Goal: Transaction & Acquisition: Purchase product/service

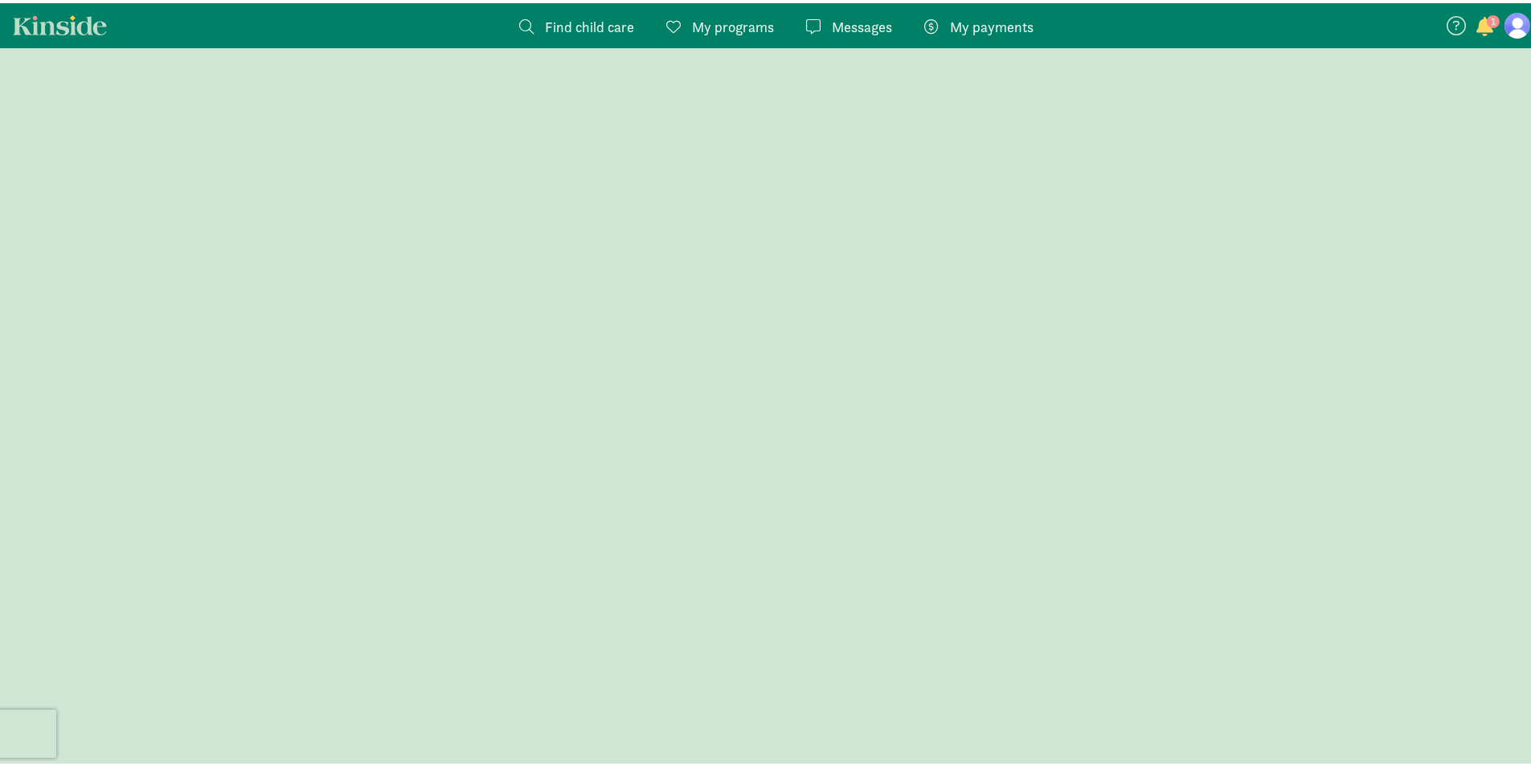
scroll to position [1105, 0]
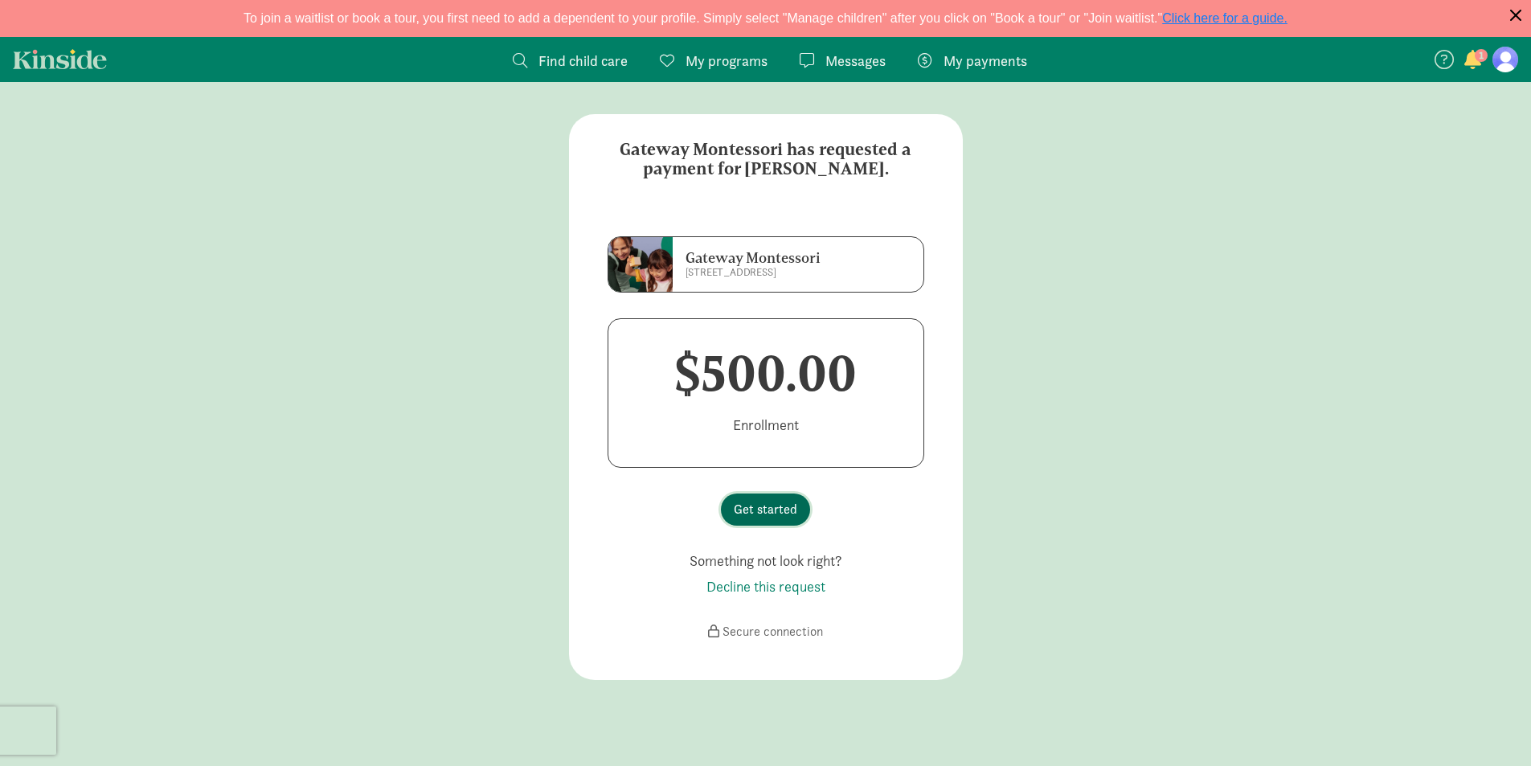
click at [773, 510] on span "Get started" at bounding box center [765, 509] width 63 height 19
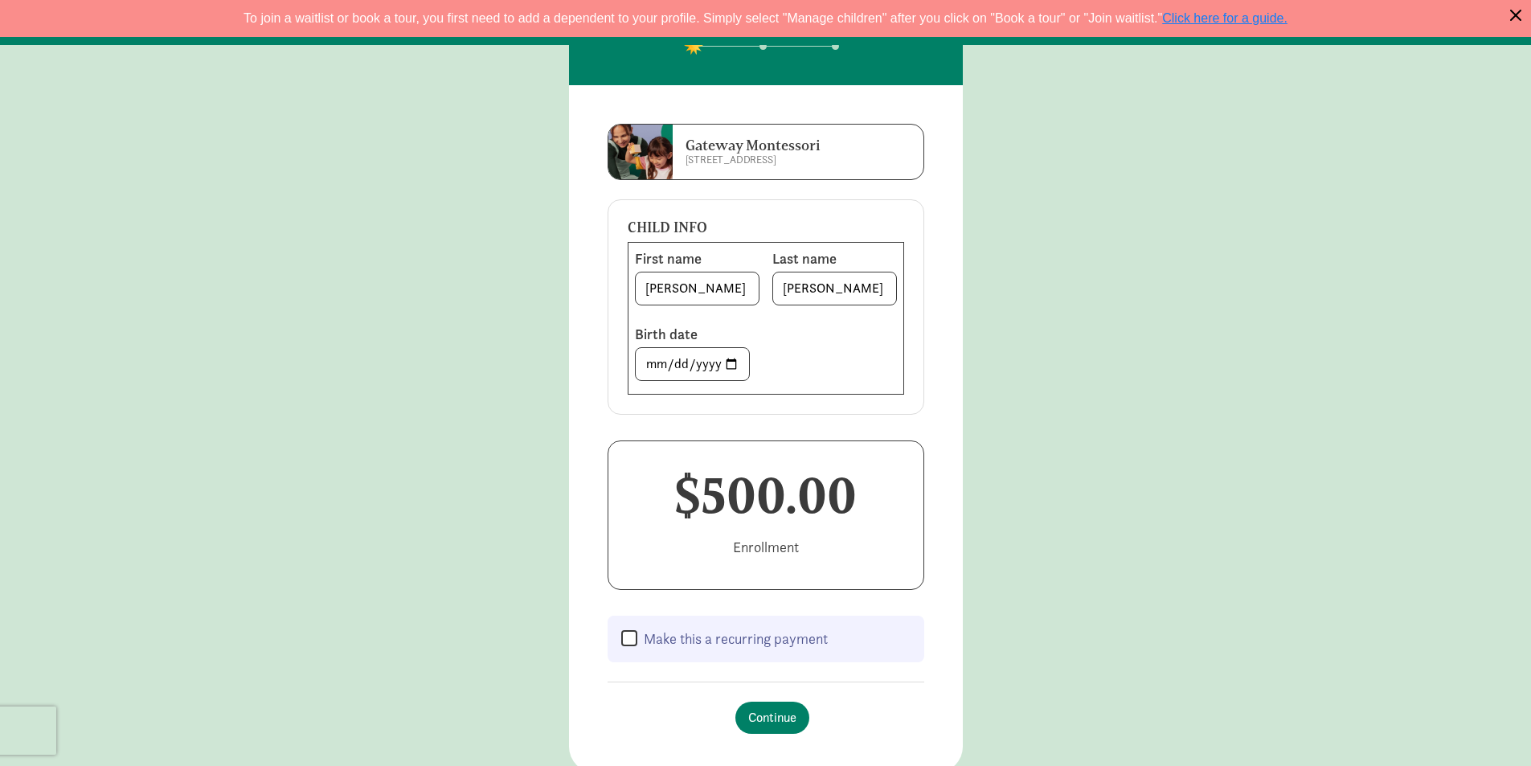
scroll to position [161, 0]
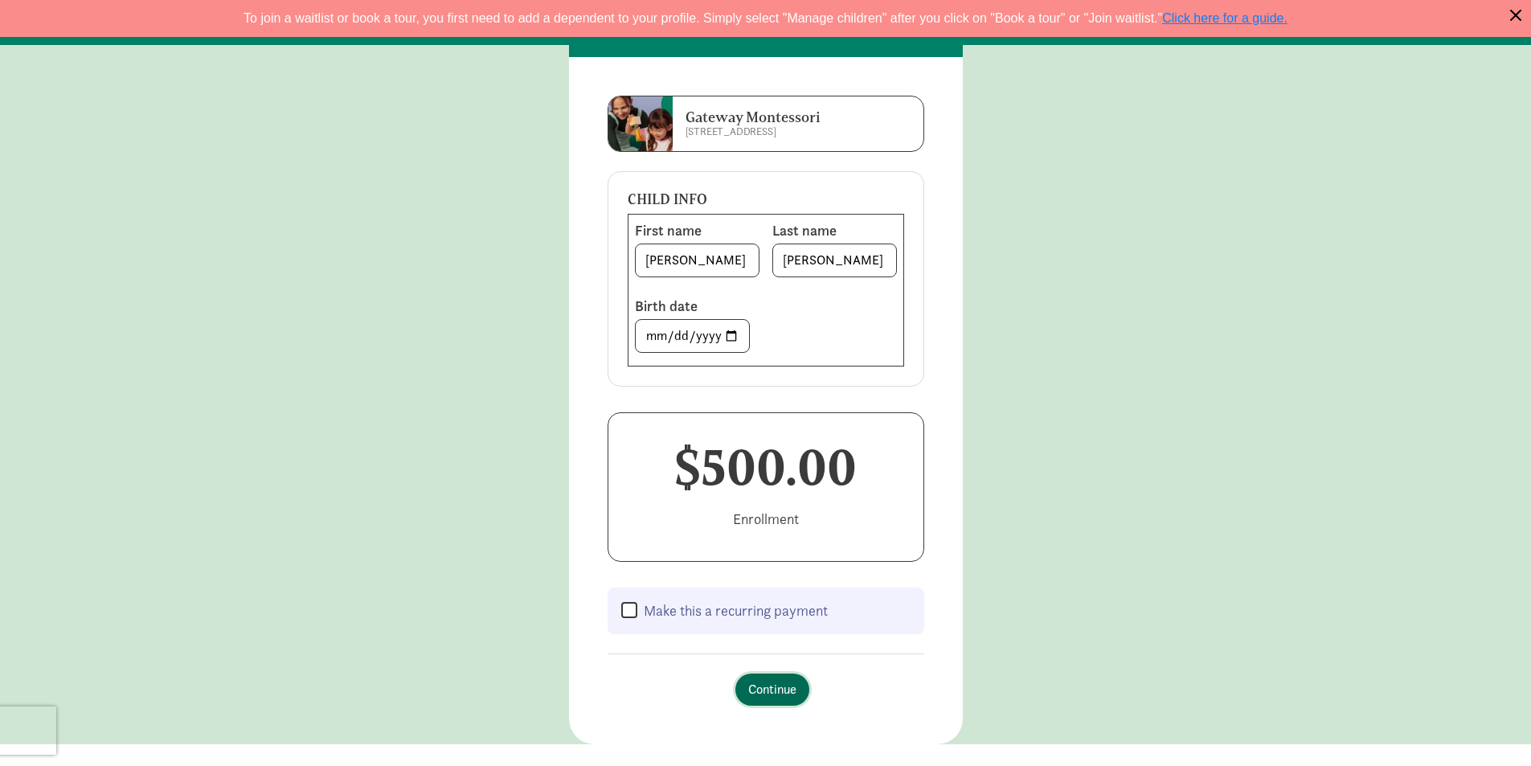
click at [772, 685] on span "Continue" at bounding box center [772, 689] width 48 height 19
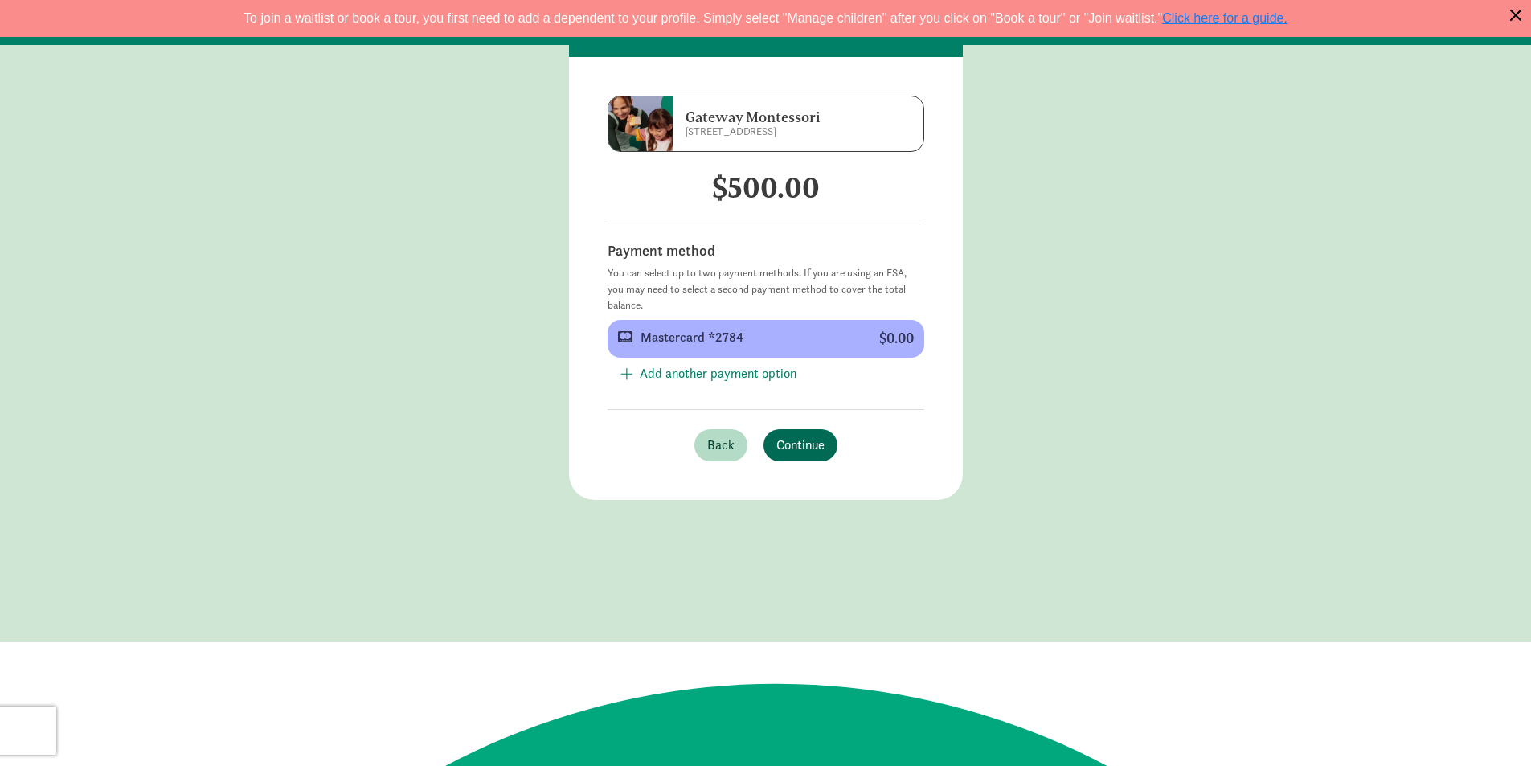
scroll to position [0, 0]
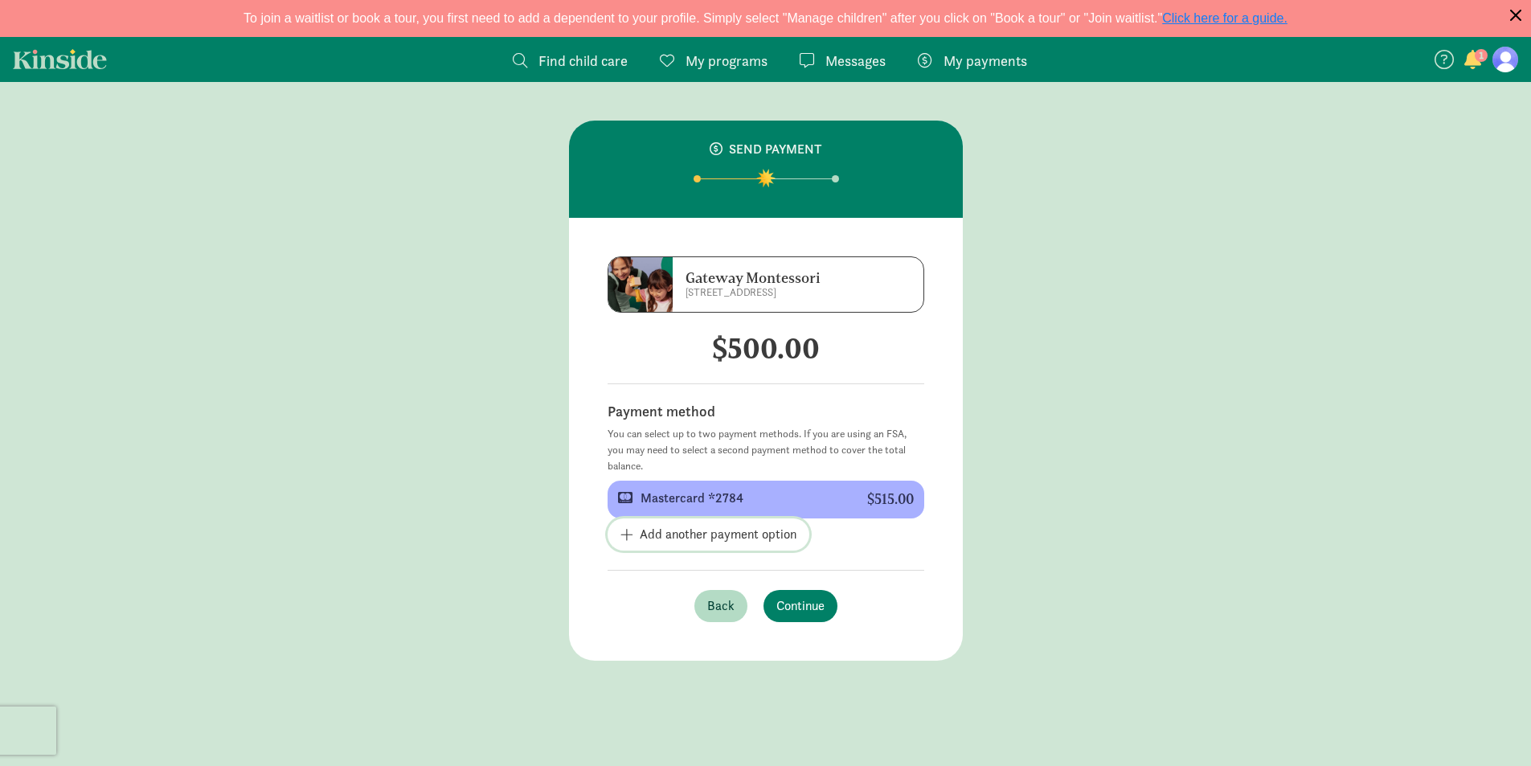
click at [750, 532] on span "Add another payment option" at bounding box center [718, 534] width 157 height 19
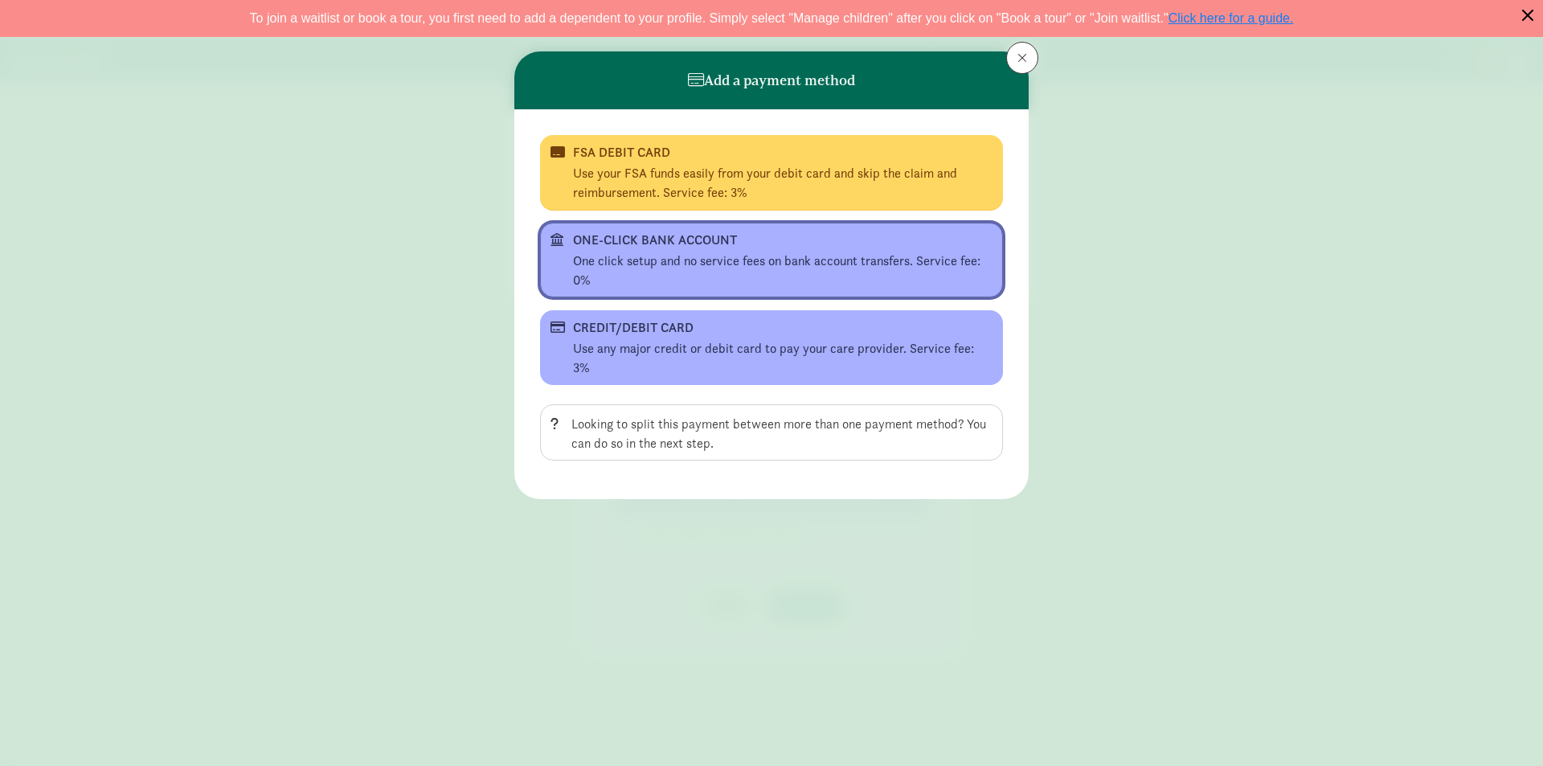
click at [788, 259] on div "One click setup and no service fees on bank account transfers. Service fee: 0%" at bounding box center [783, 271] width 420 height 39
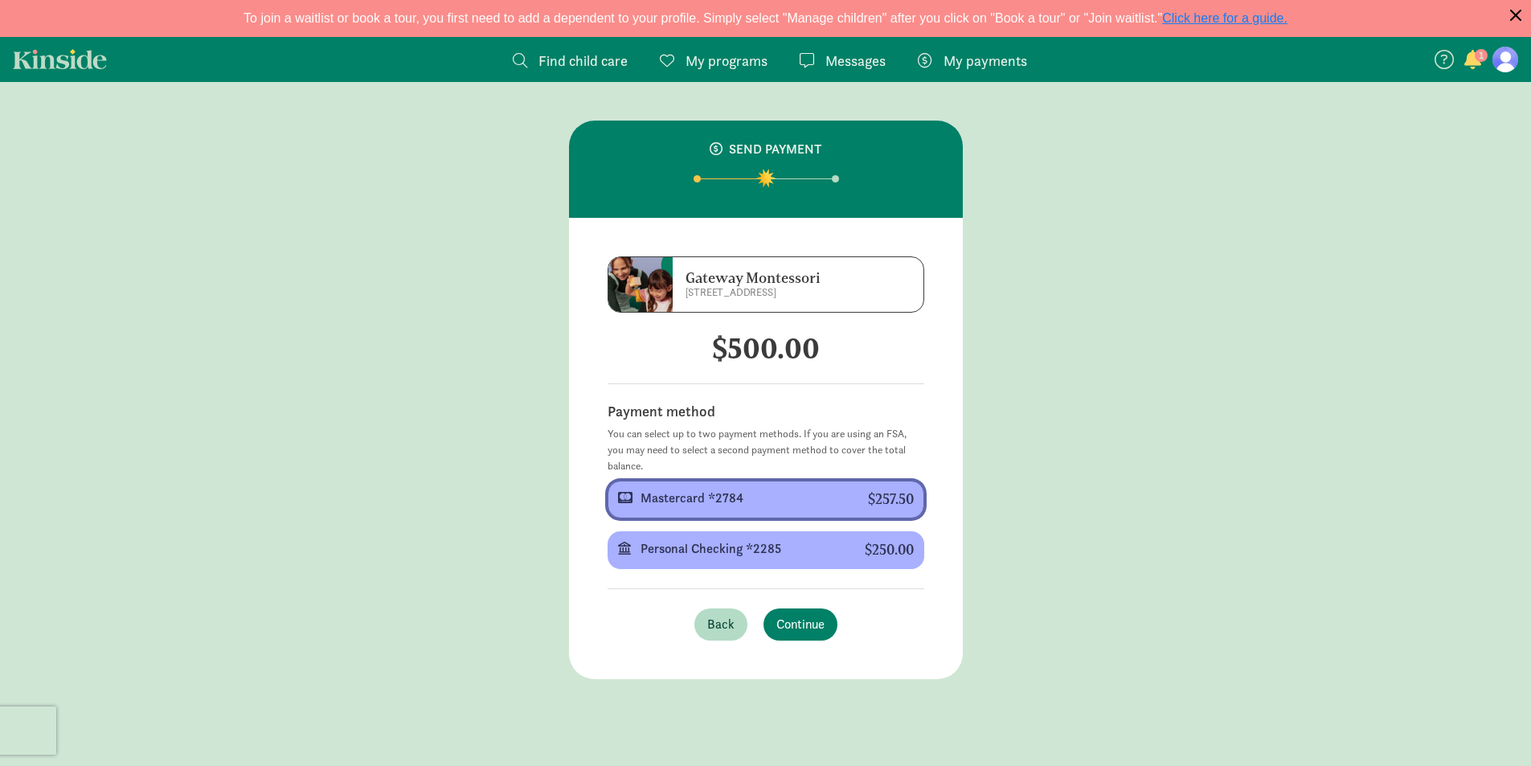
click at [749, 505] on div "Mastercard *2784" at bounding box center [742, 498] width 202 height 19
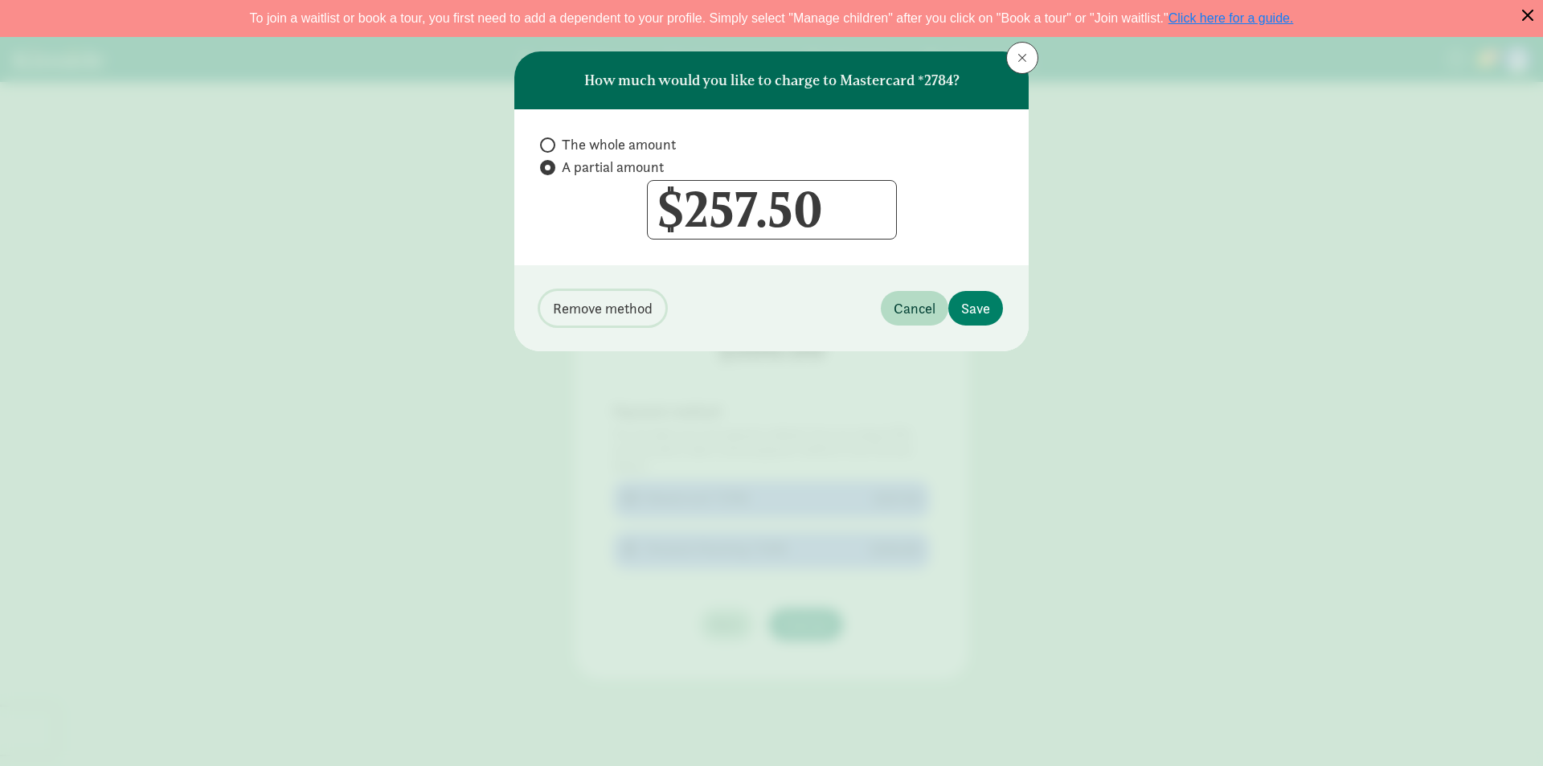
click at [610, 306] on span "Remove method" at bounding box center [603, 308] width 100 height 22
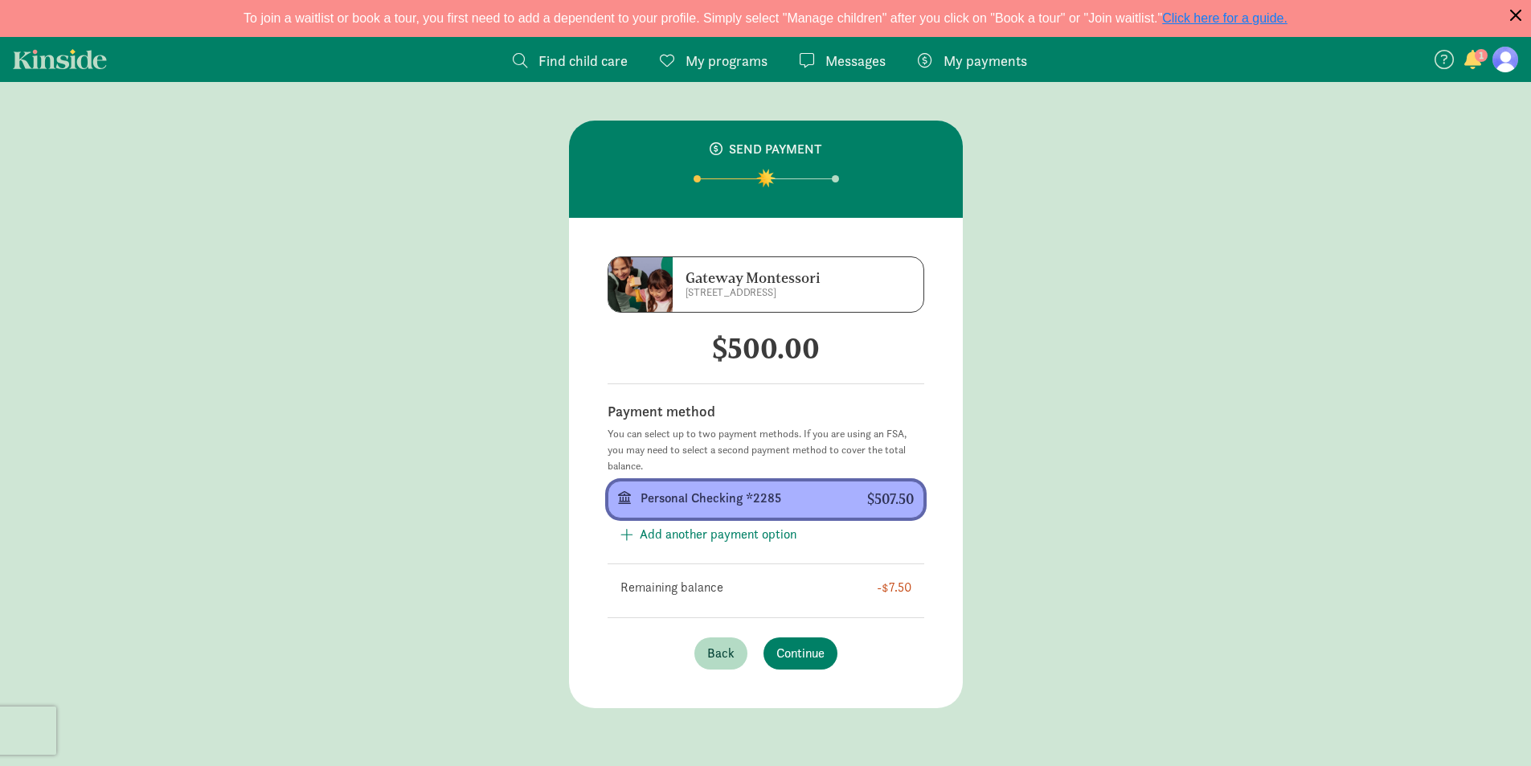
click at [899, 502] on div "$507.50" at bounding box center [890, 499] width 47 height 17
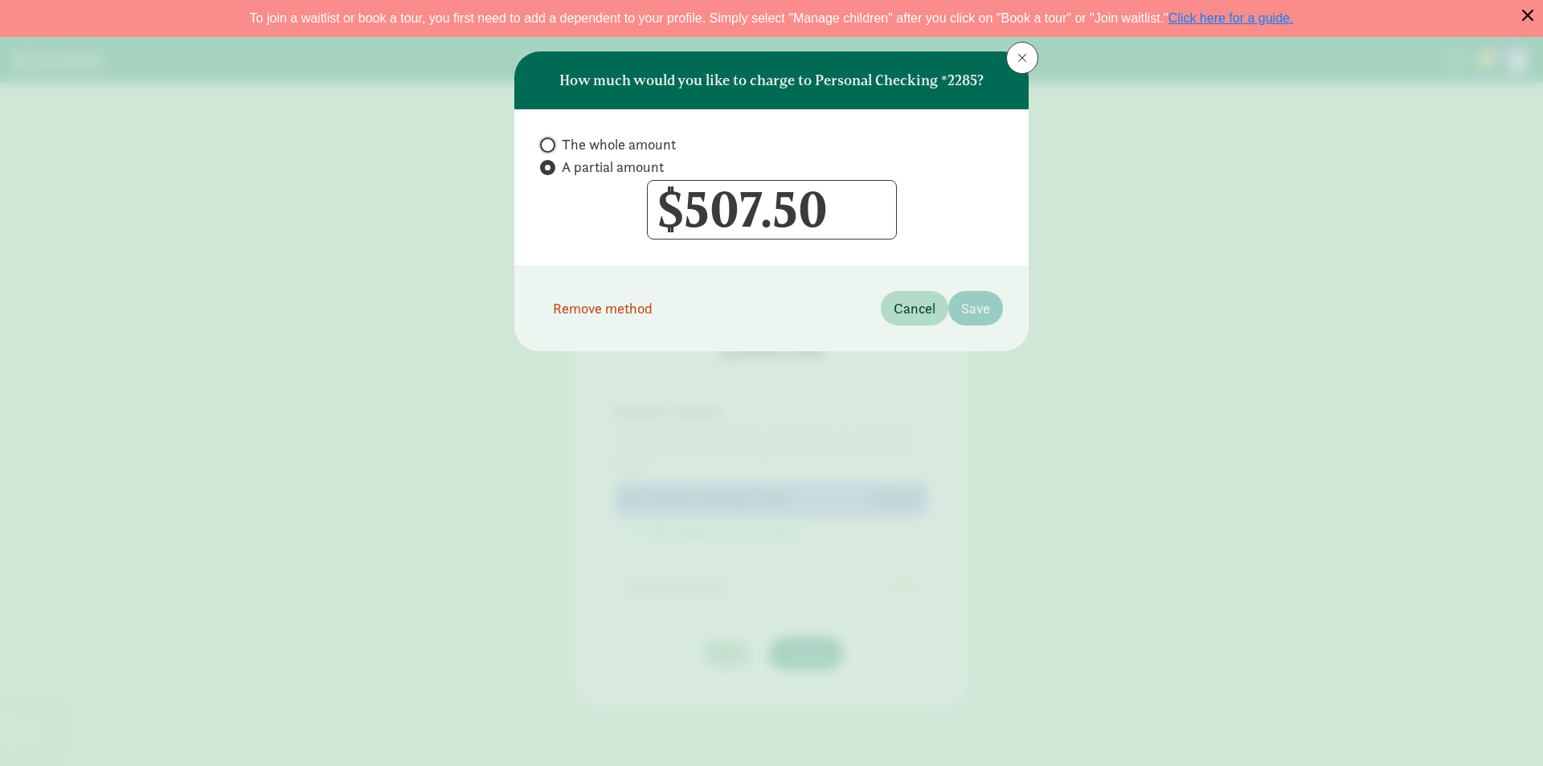
click at [545, 149] on input "The whole amount" at bounding box center [545, 145] width 10 height 10
radio input "true"
radio input "false"
click at [847, 206] on input "507.5" at bounding box center [772, 210] width 248 height 58
type input "500"
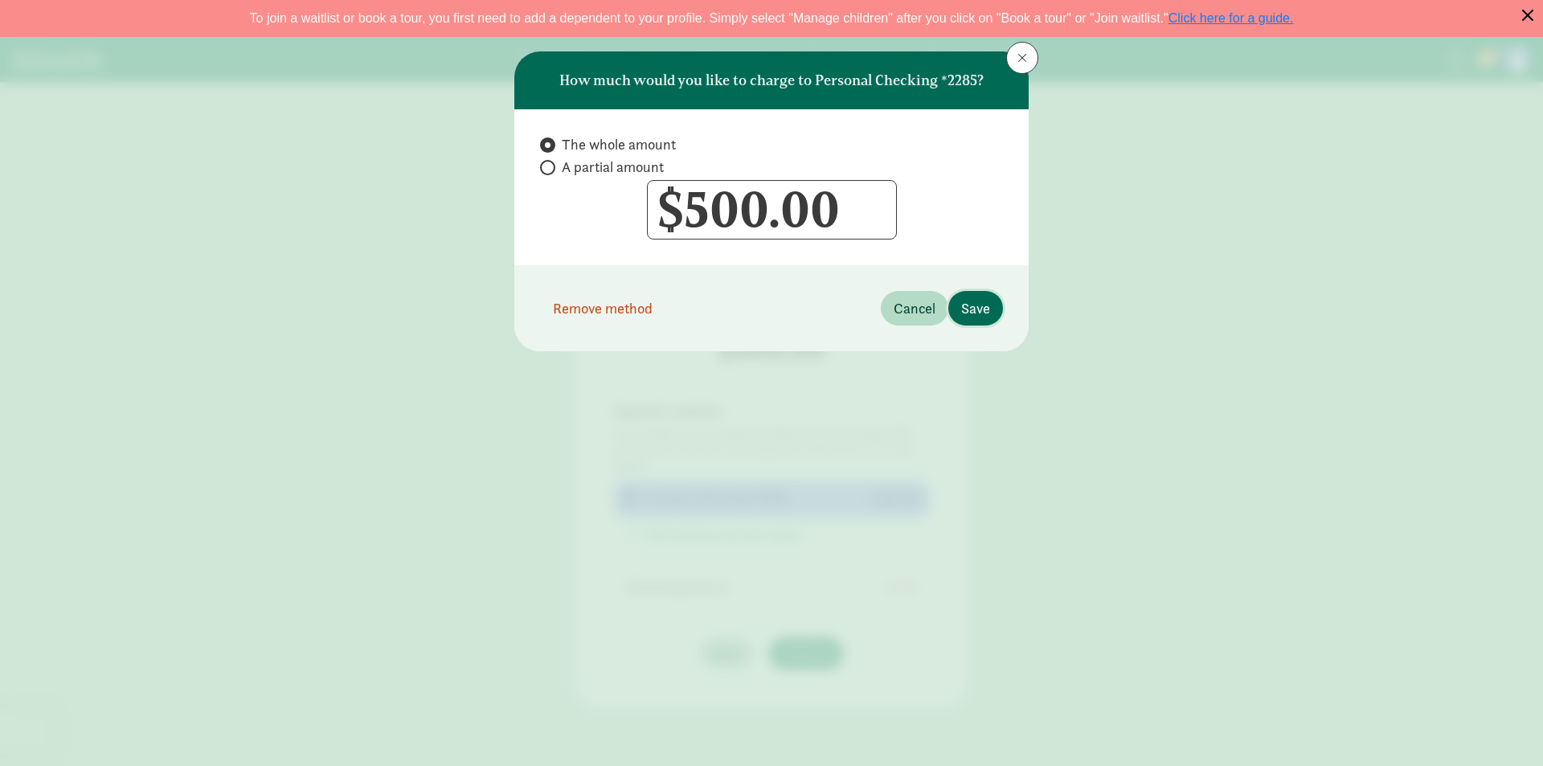
click at [984, 313] on span "Save" at bounding box center [975, 308] width 29 height 22
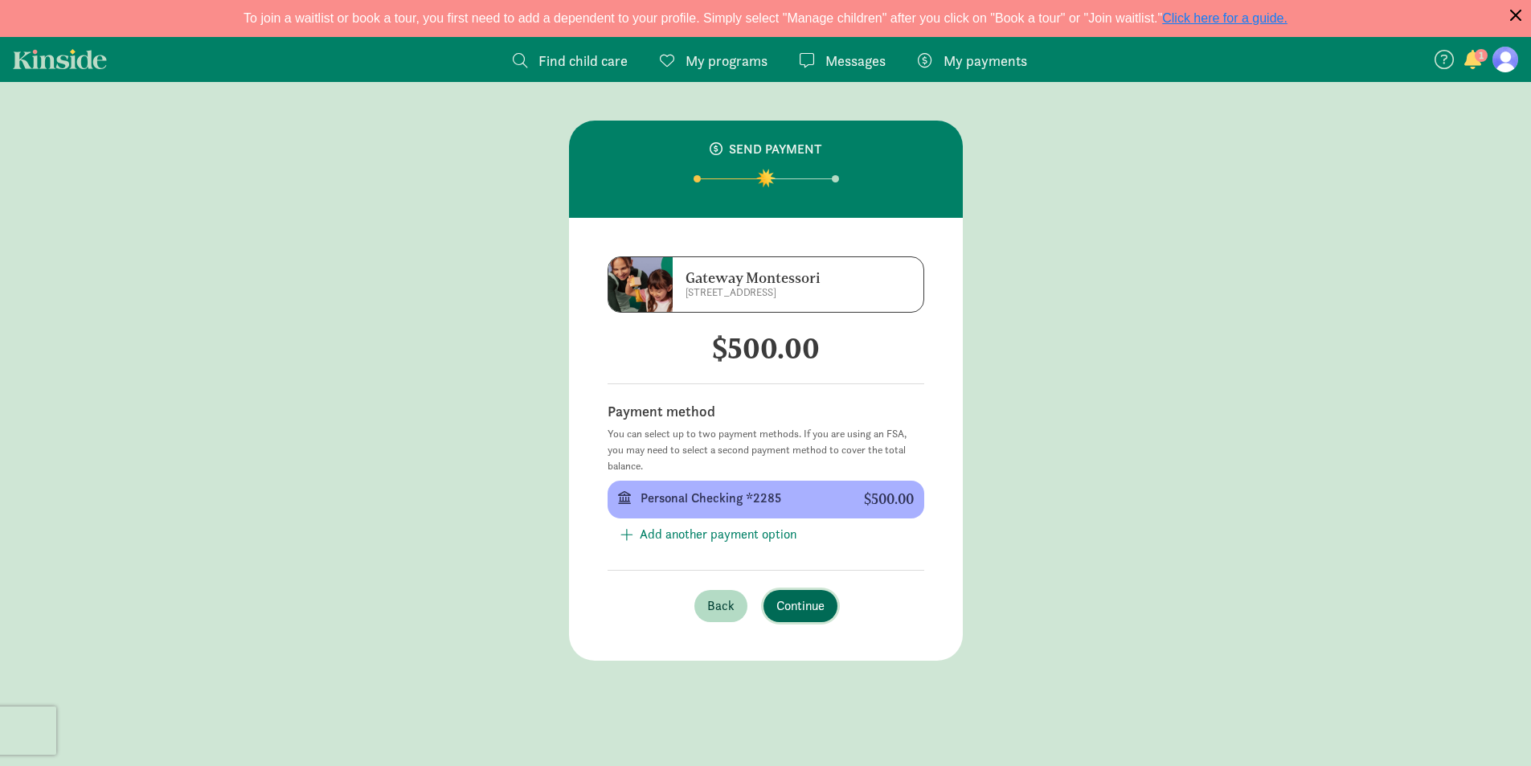
click at [816, 603] on span "Continue" at bounding box center [800, 605] width 48 height 19
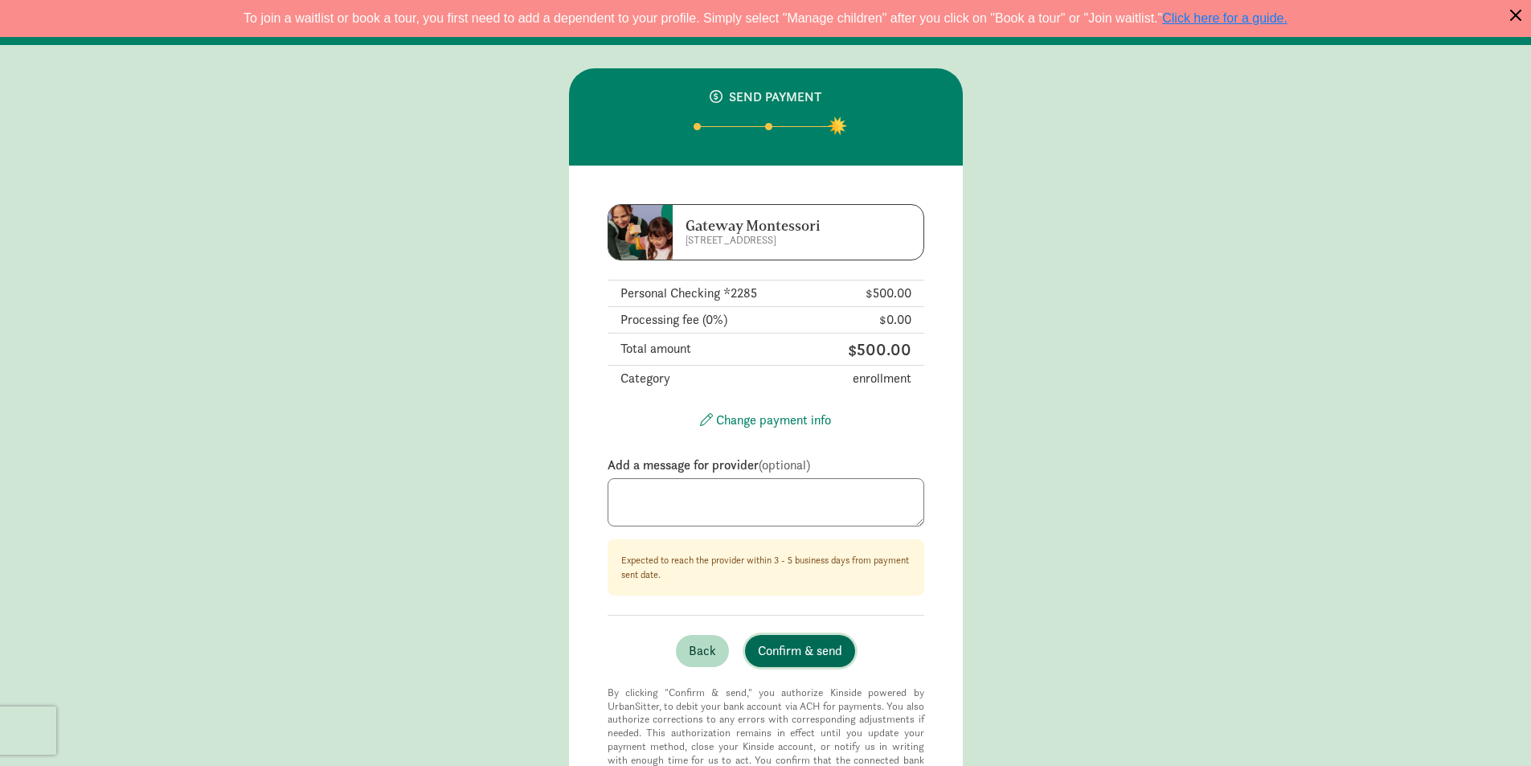
scroll to position [80, 0]
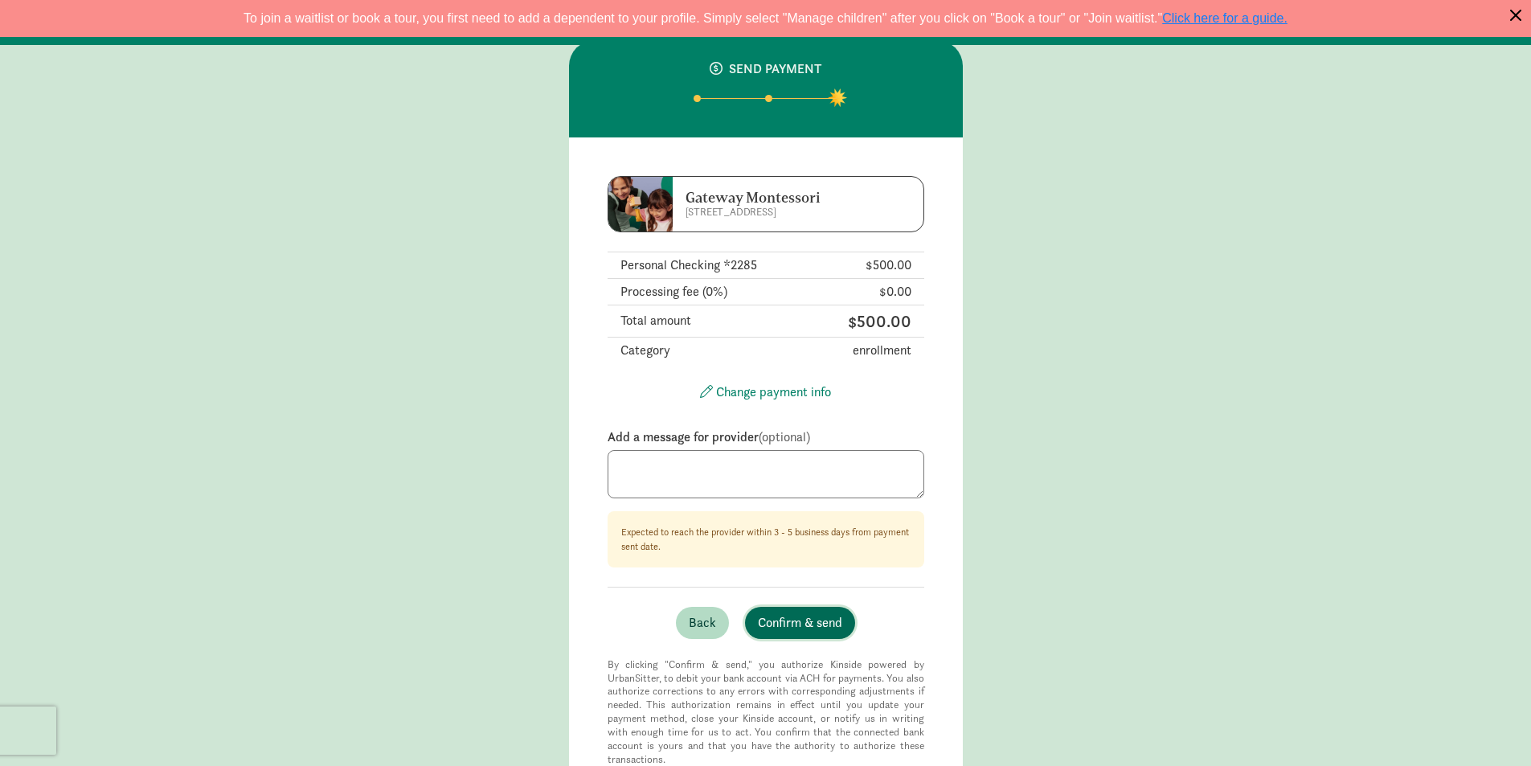
click at [835, 618] on span "Confirm & send" at bounding box center [800, 622] width 84 height 19
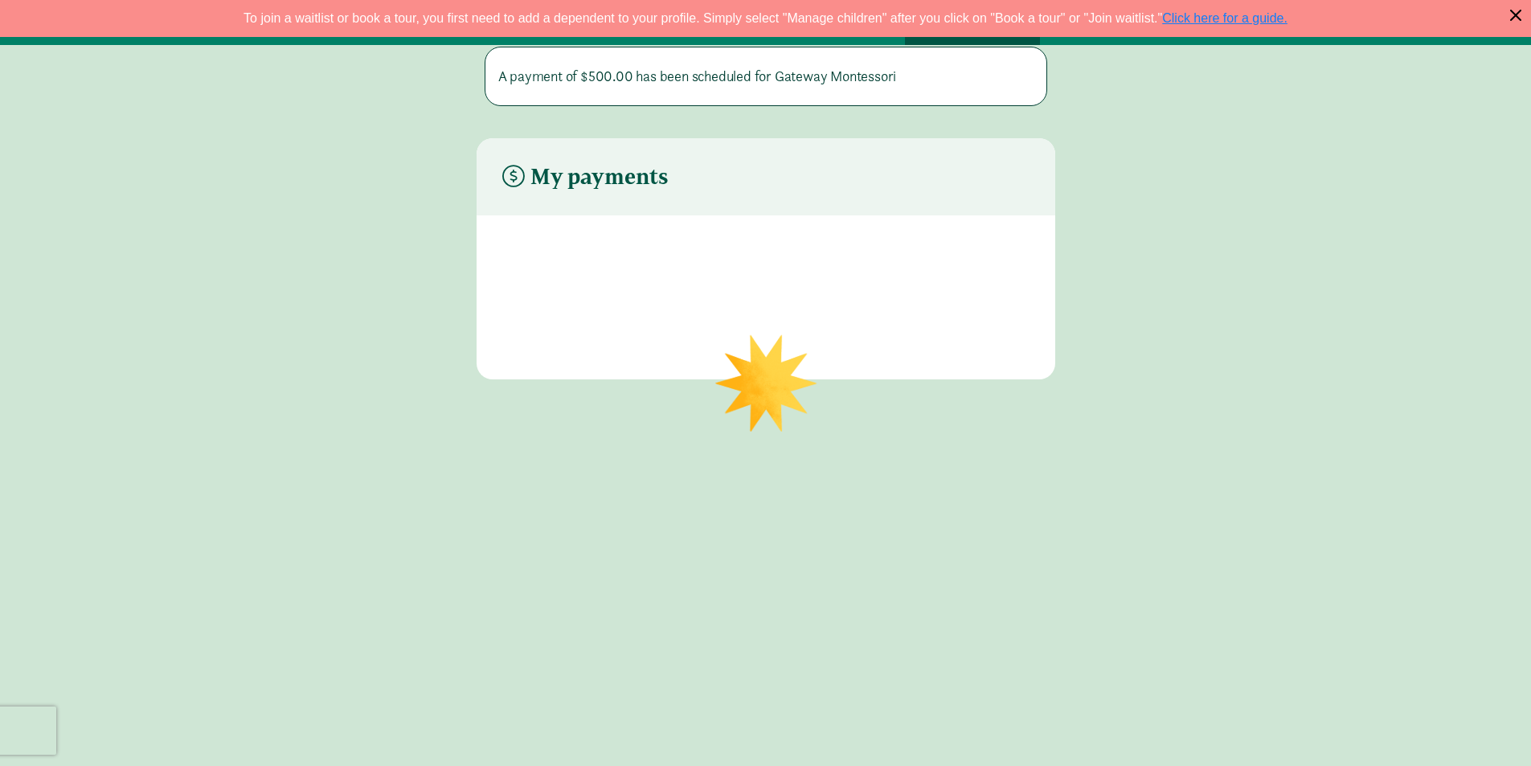
scroll to position [31, 0]
